Goal: Task Accomplishment & Management: Complete application form

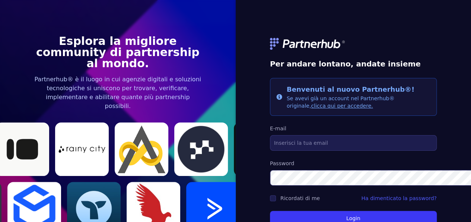
click at [372, 103] on font "clicca qui per accedere." at bounding box center [342, 106] width 62 height 6
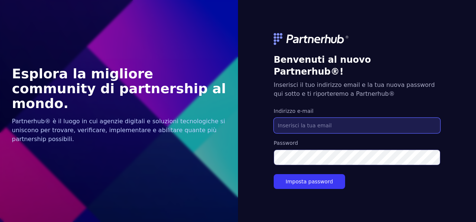
click at [362, 118] on input "Indirizzo e-mail" at bounding box center [357, 126] width 167 height 16
type input "grosati.i11@gmail.com"
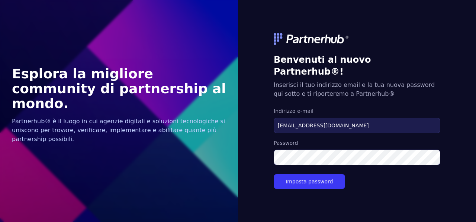
click at [372, 188] on div "Benvenuti al nuovo Partnerhub®! Inserisci il tuo indirizzo email e la tua nuova…" at bounding box center [357, 111] width 167 height 174
click at [319, 180] on button "Imposta password" at bounding box center [309, 181] width 71 height 15
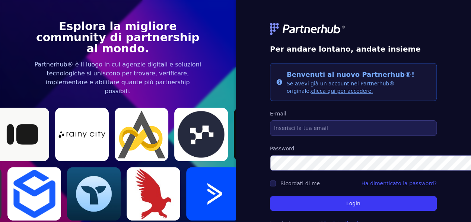
scroll to position [28, 0]
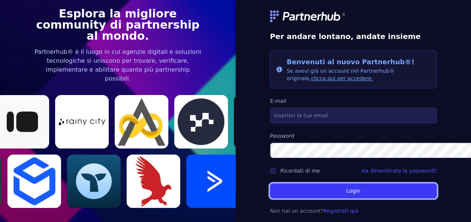
click at [317, 184] on button "Login" at bounding box center [353, 191] width 167 height 15
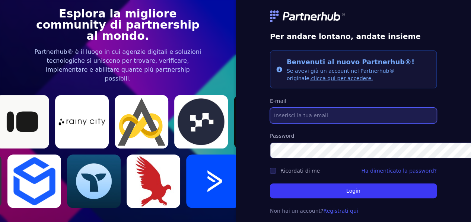
click at [329, 108] on input "E-mail" at bounding box center [353, 116] width 167 height 16
